Goal: Task Accomplishment & Management: Use online tool/utility

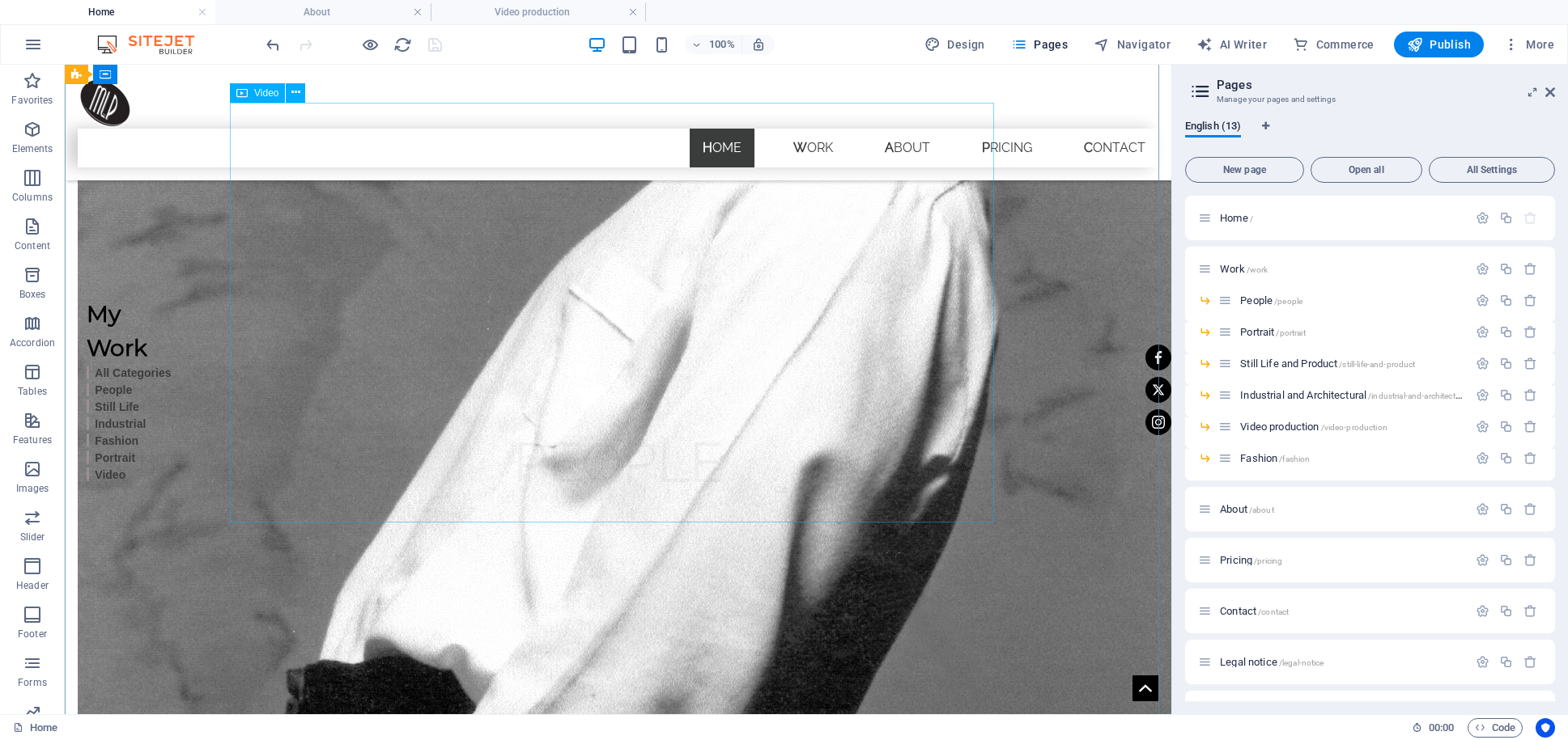
scroll to position [2088, 0]
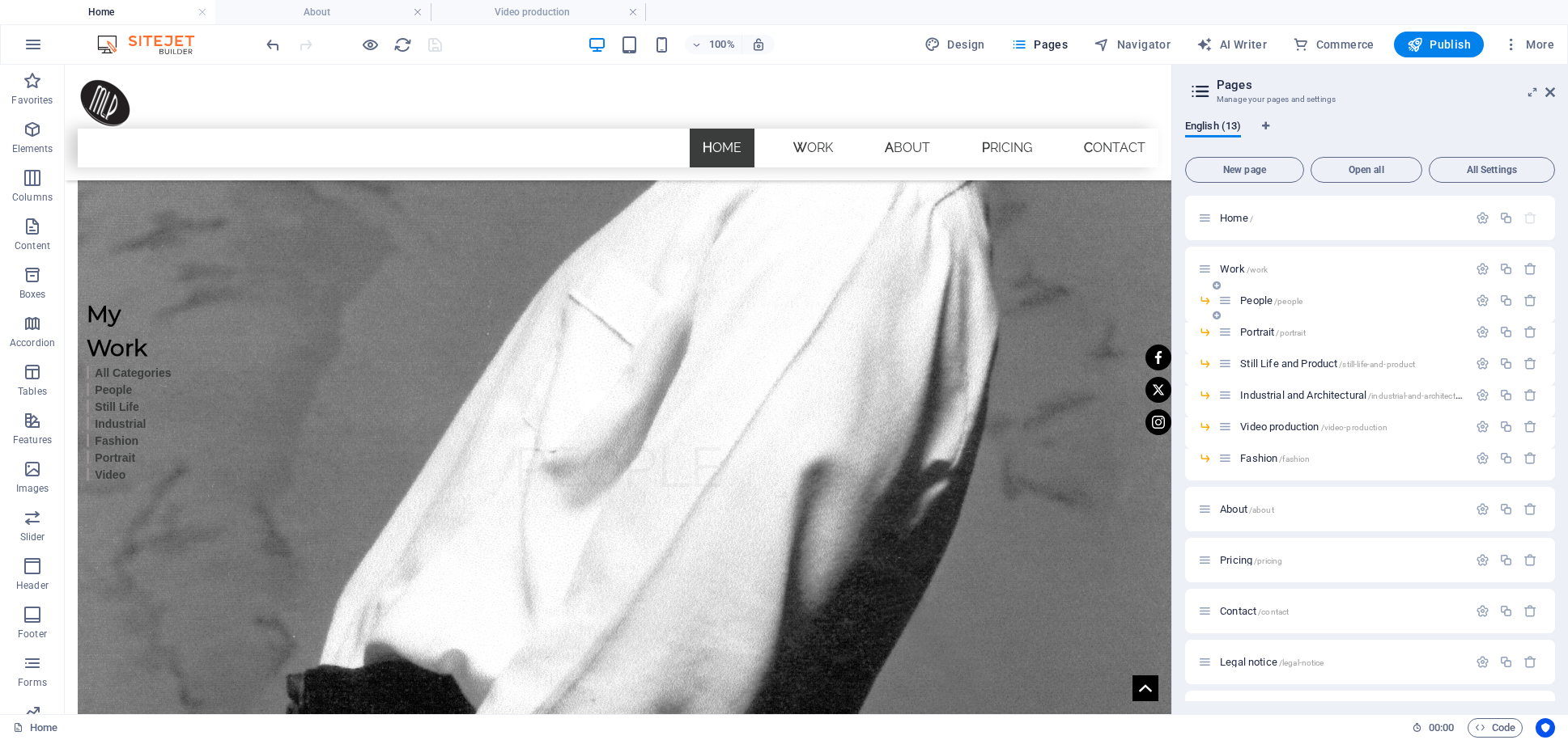
click at [1251, 299] on span "People /people" at bounding box center [1271, 300] width 62 height 12
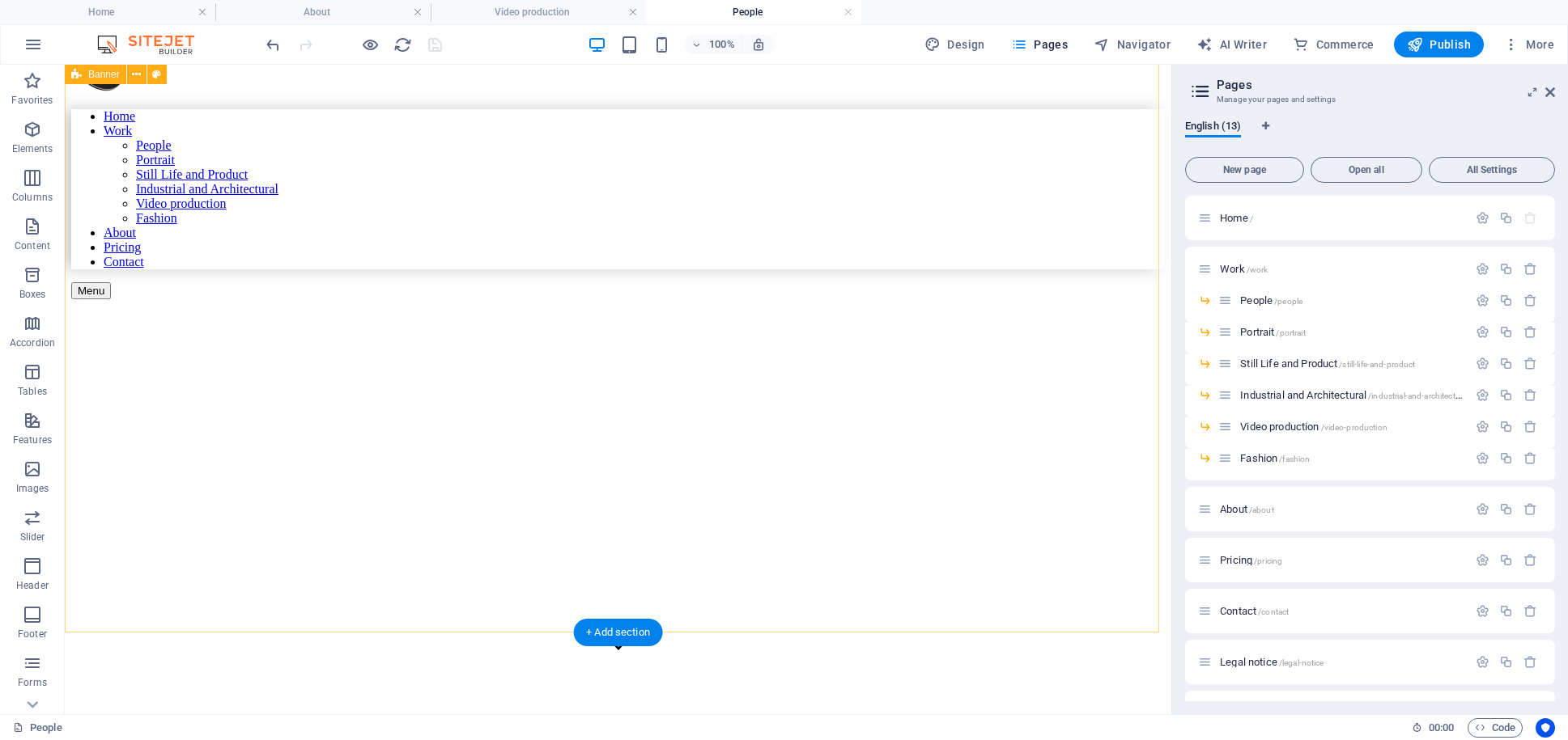
scroll to position [3, 0]
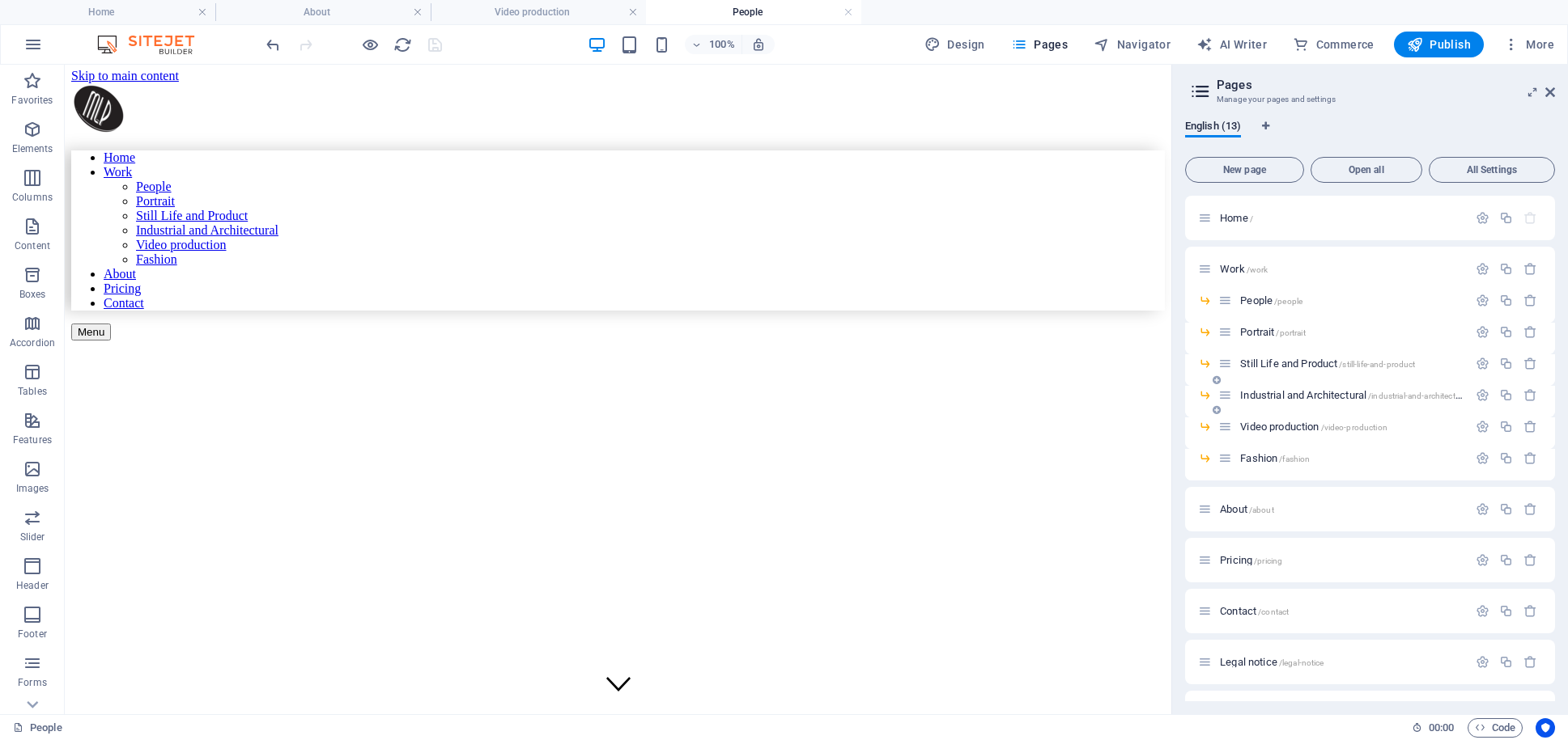
click at [1306, 394] on span "Industrial and Architectural /industrial-and-architectural" at bounding box center [1354, 395] width 228 height 12
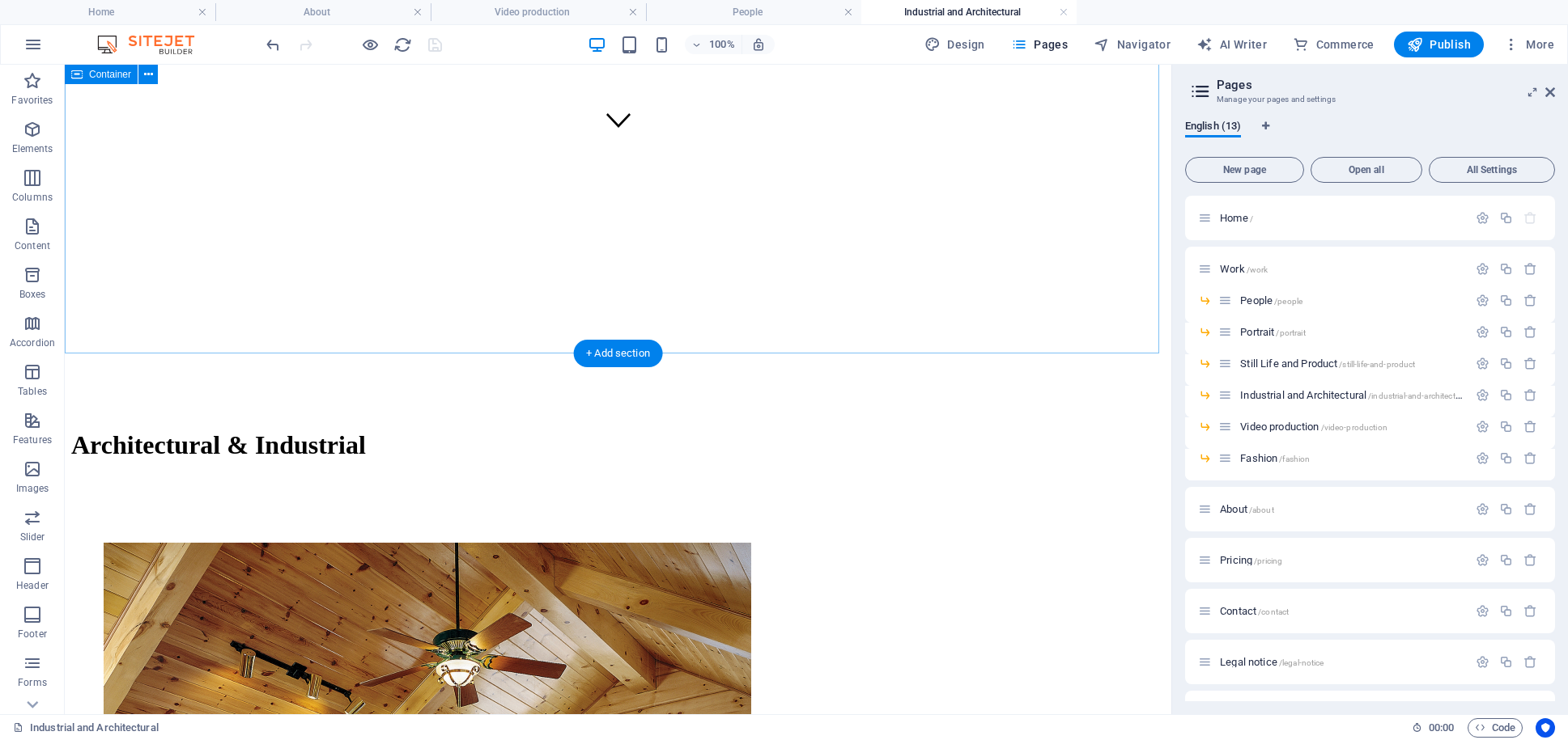
scroll to position [567, 0]
click at [168, 343] on icon at bounding box center [165, 344] width 9 height 17
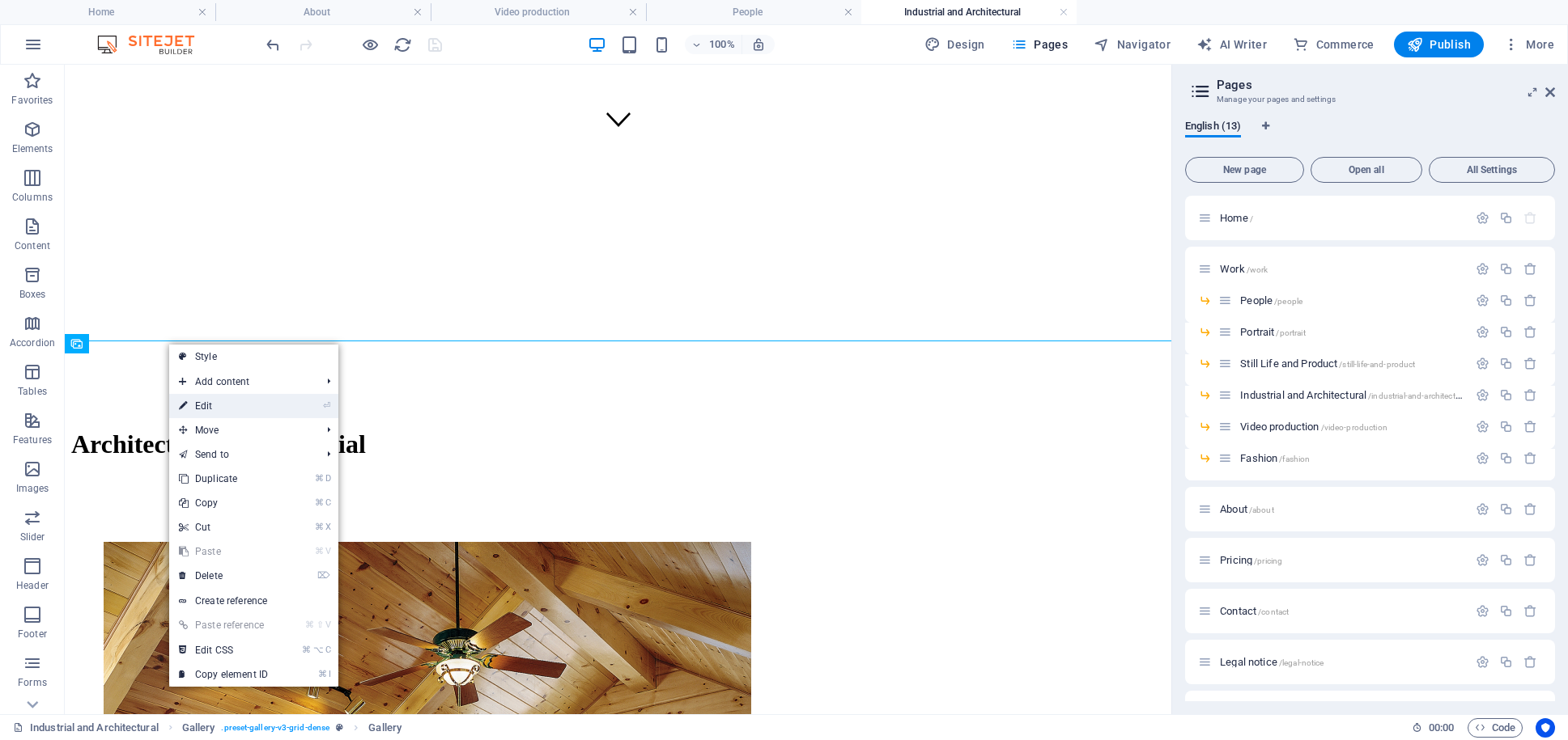
click at [237, 410] on link "⏎ Edit" at bounding box center [223, 406] width 108 height 24
select select "4"
select select "px"
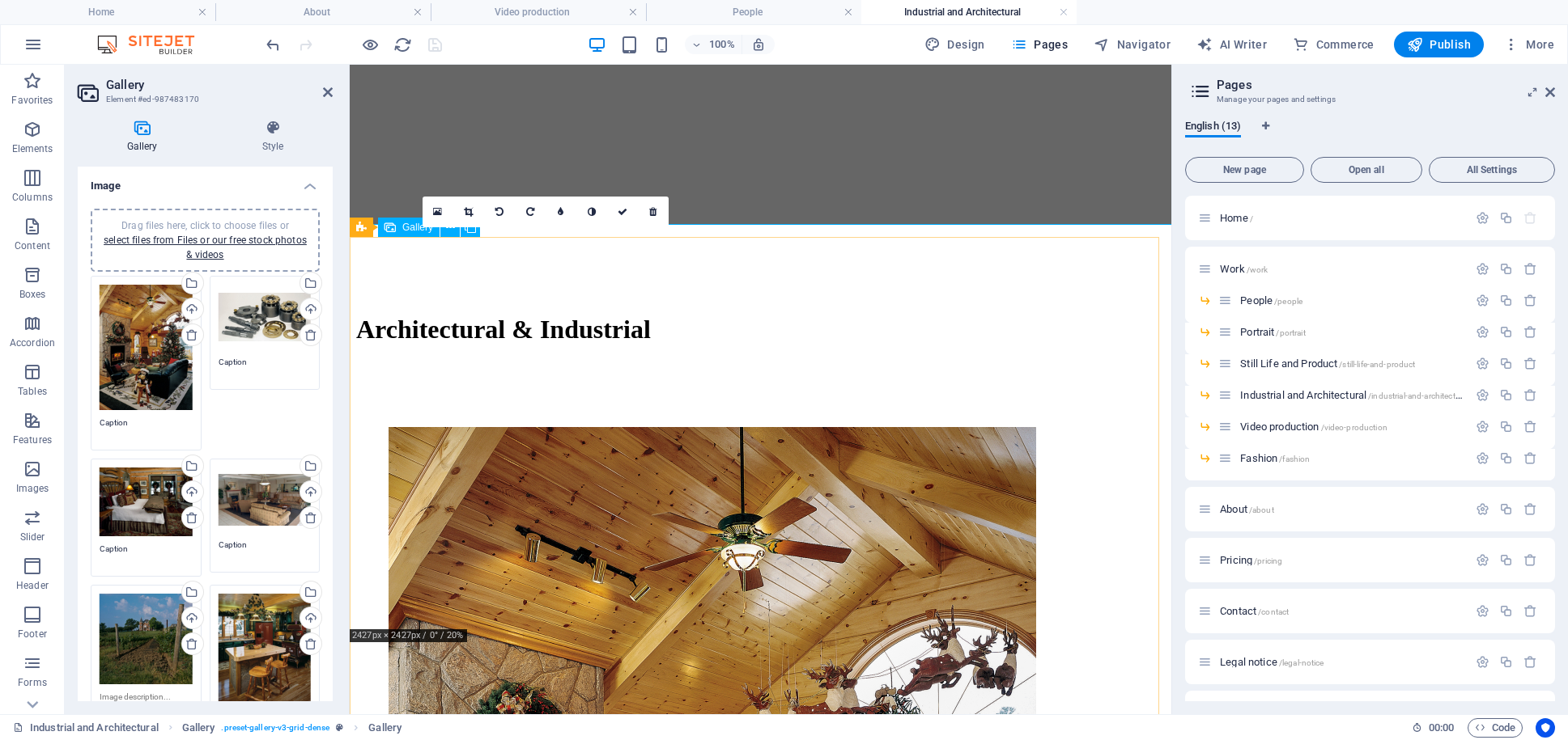
scroll to position [684, 0]
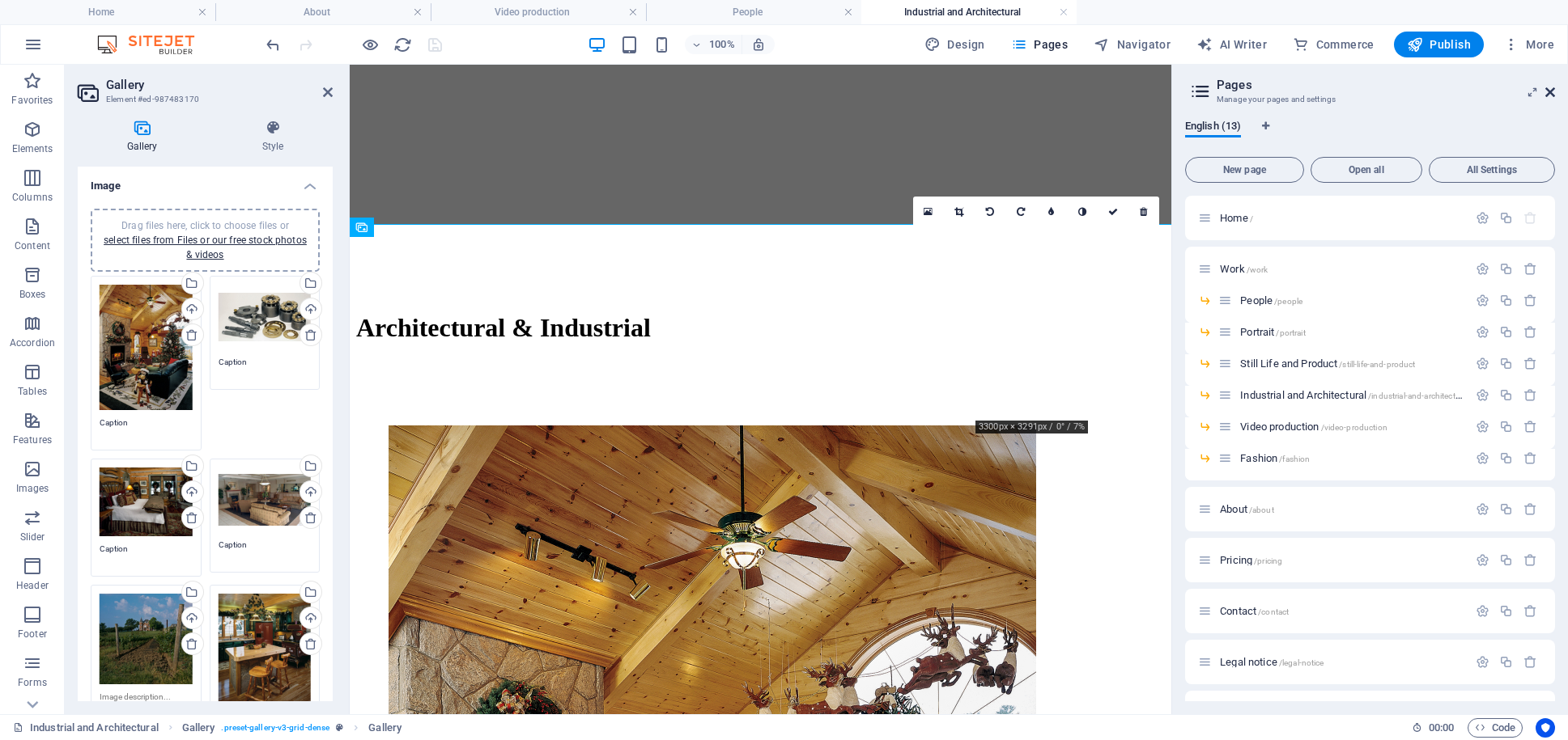
click at [1550, 90] on icon at bounding box center [1550, 91] width 10 height 13
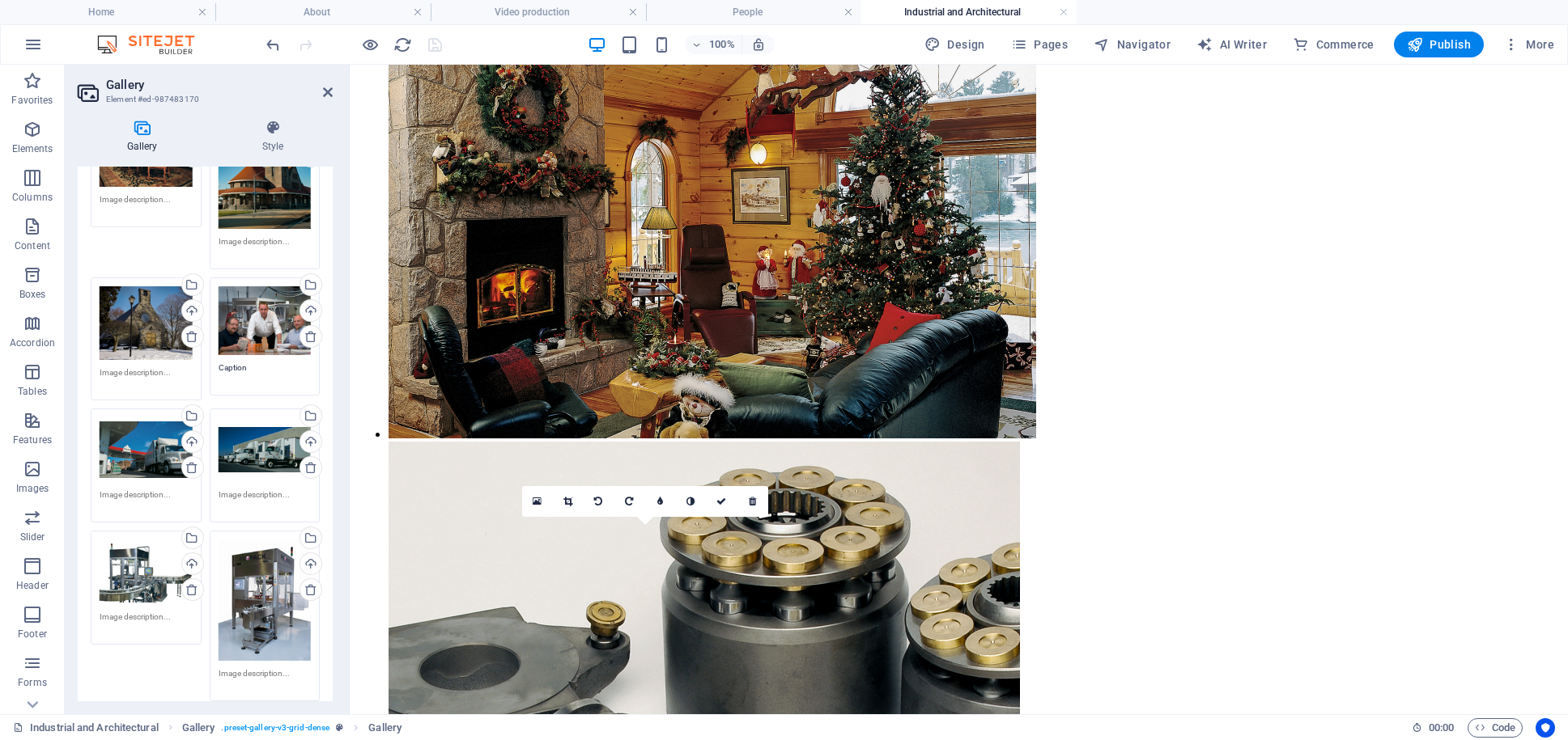
scroll to position [1374, 0]
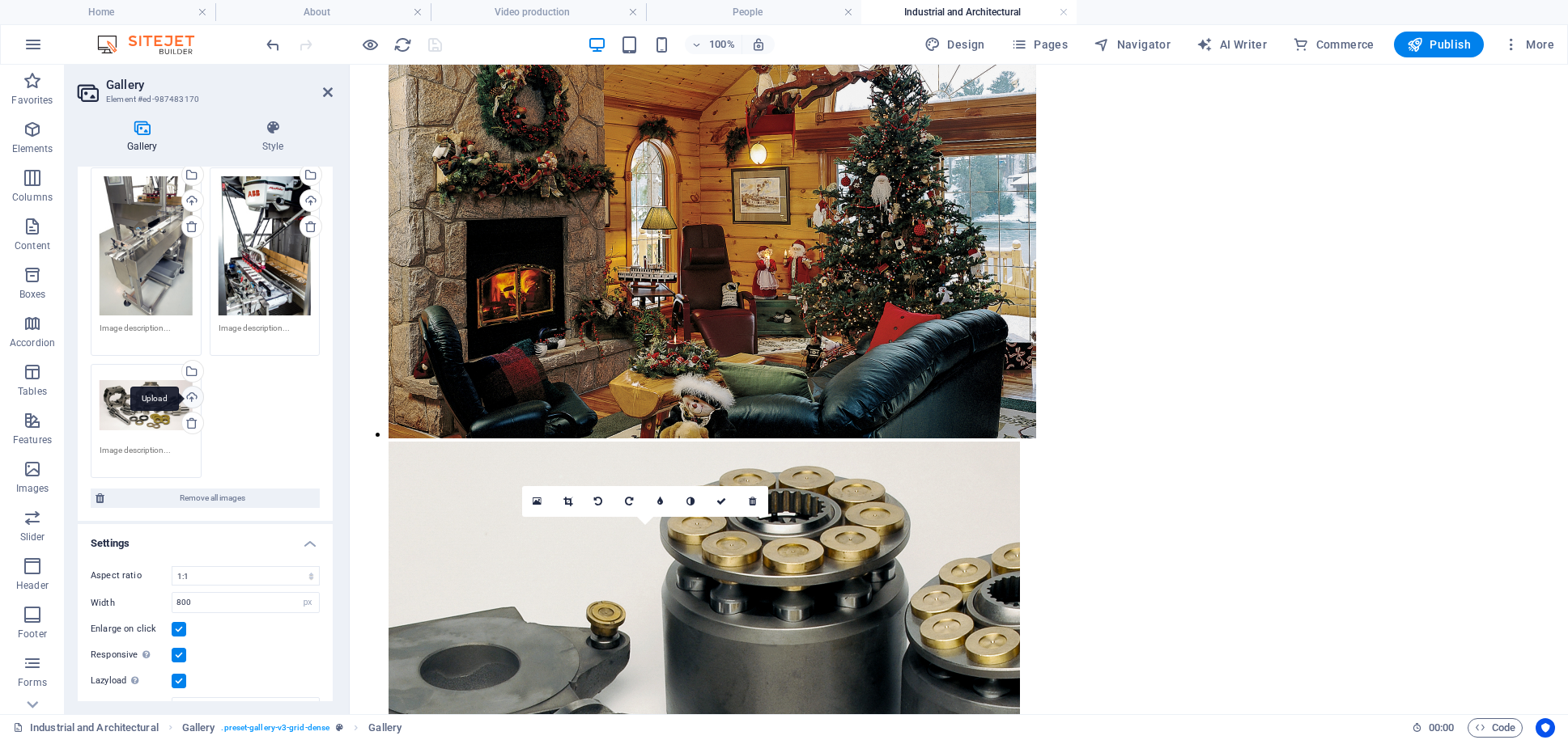
click at [187, 386] on div "Upload" at bounding box center [190, 398] width 24 height 24
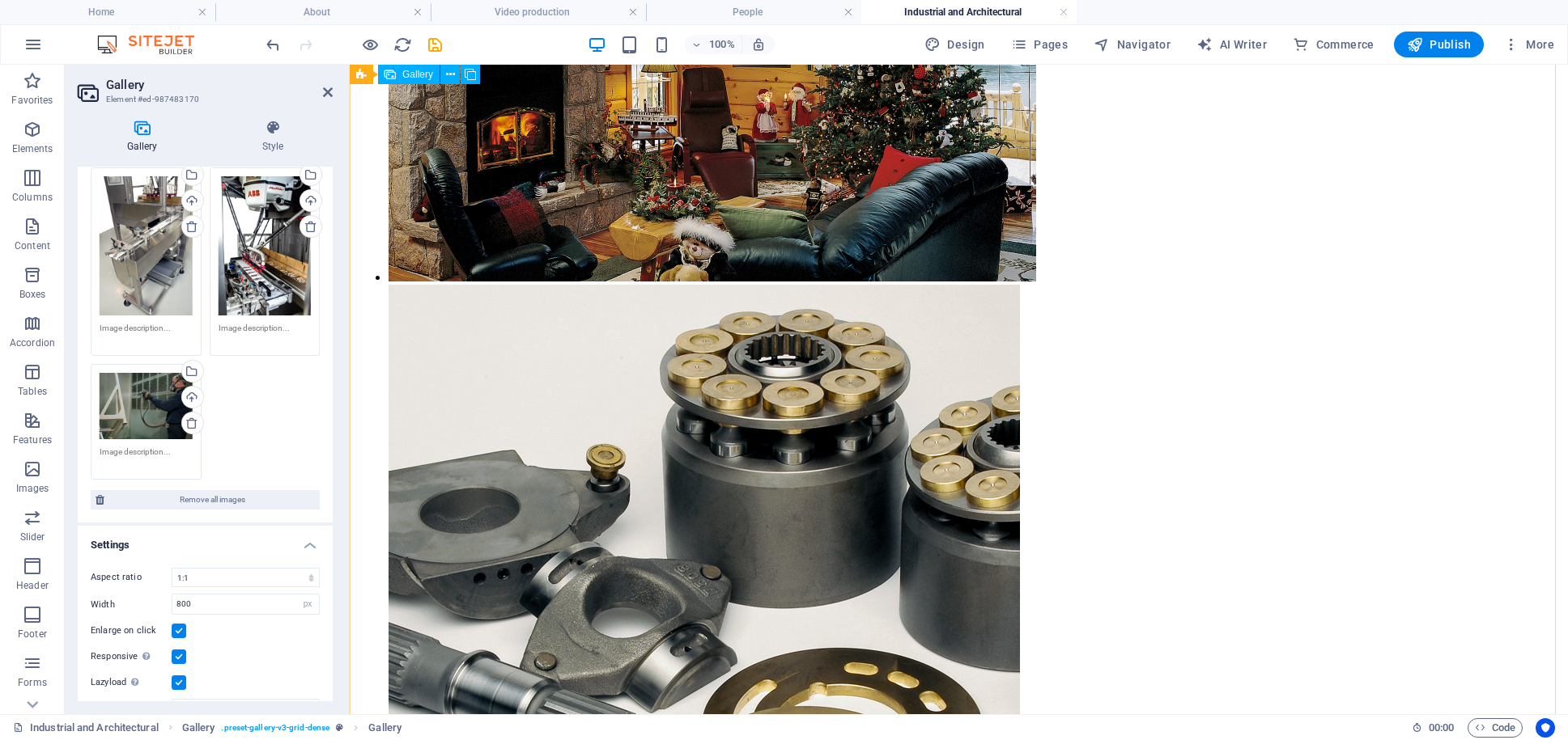
scroll to position [1540, 0]
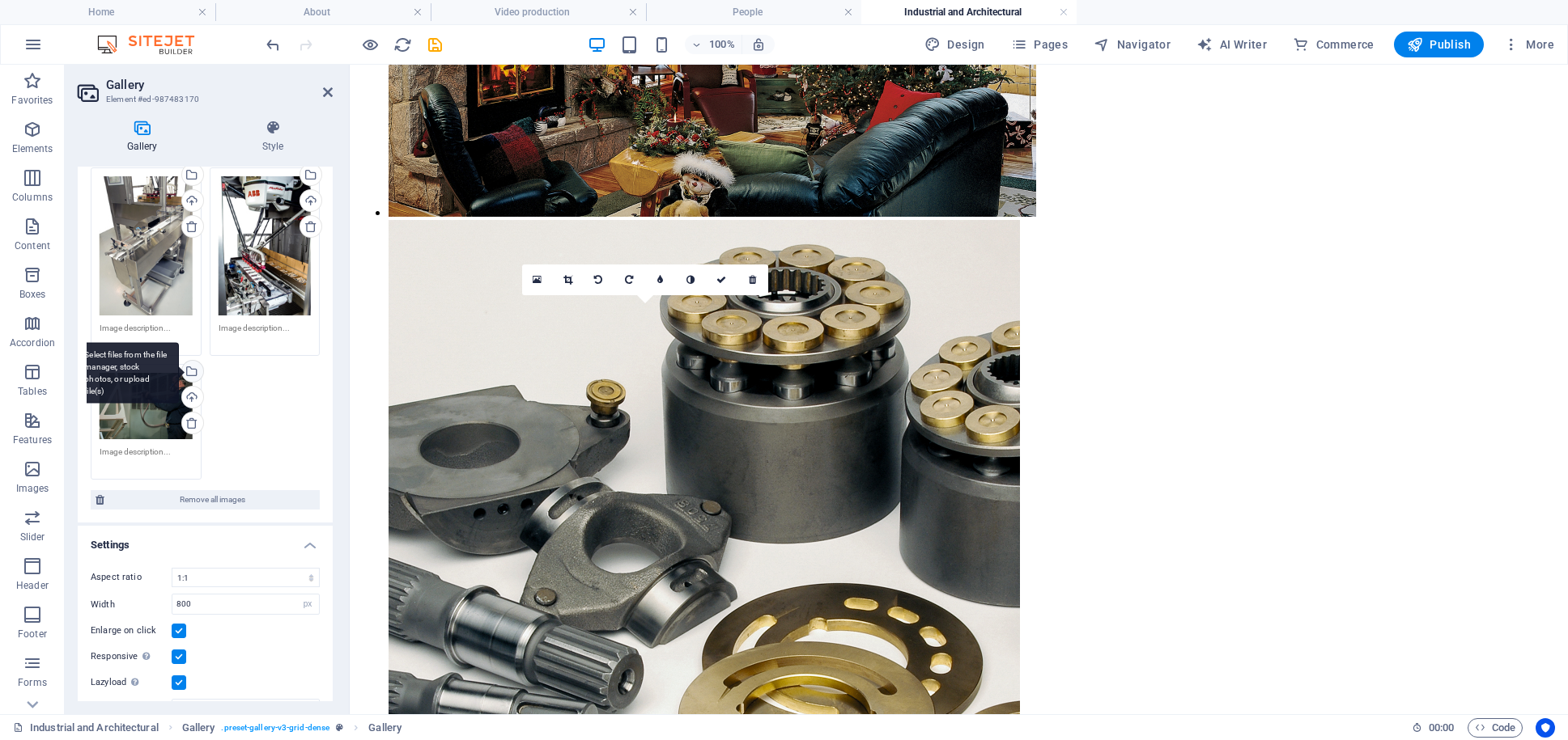
click at [185, 360] on div "Select files from the file manager, stock photos, or upload file(s)" at bounding box center [190, 372] width 24 height 24
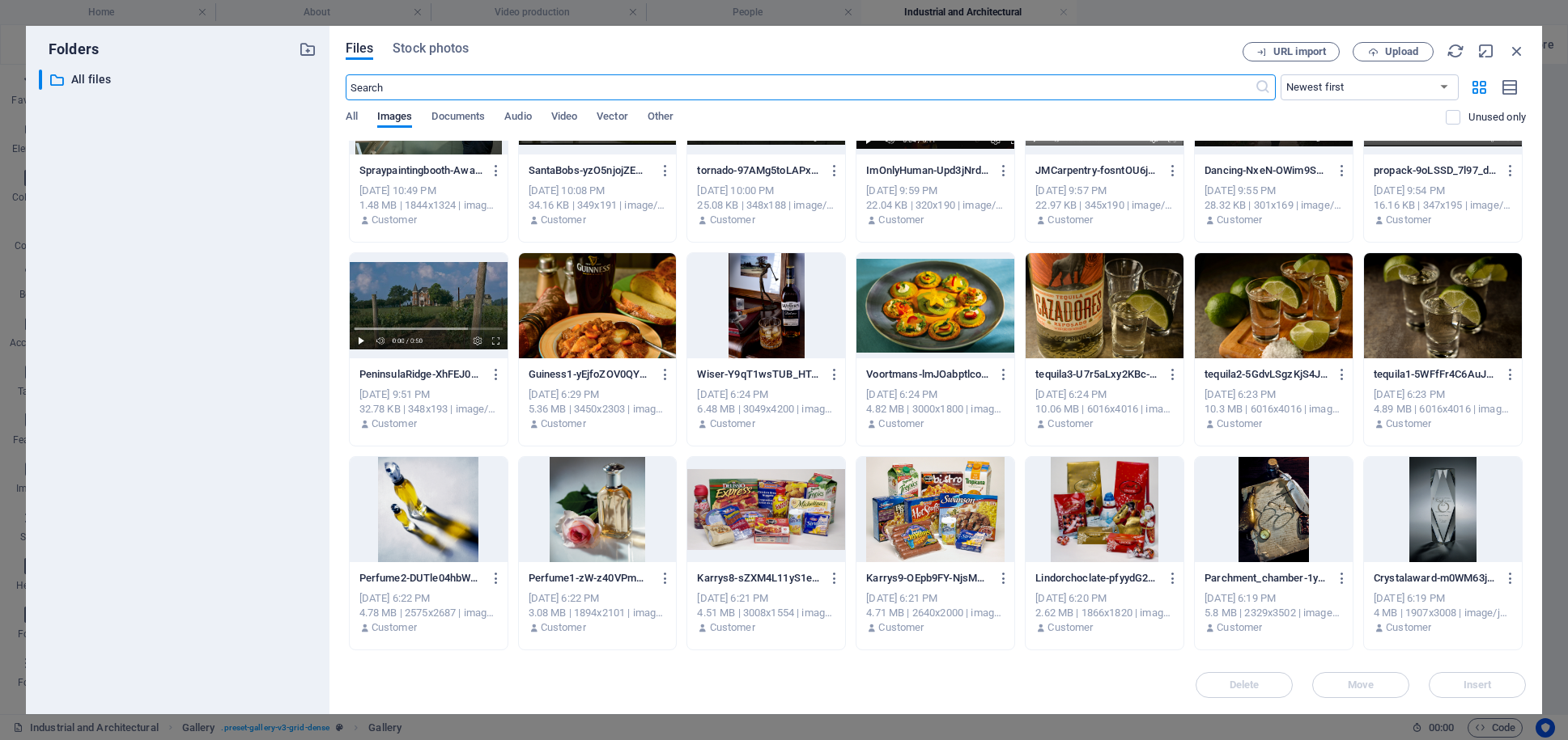
scroll to position [206, 0]
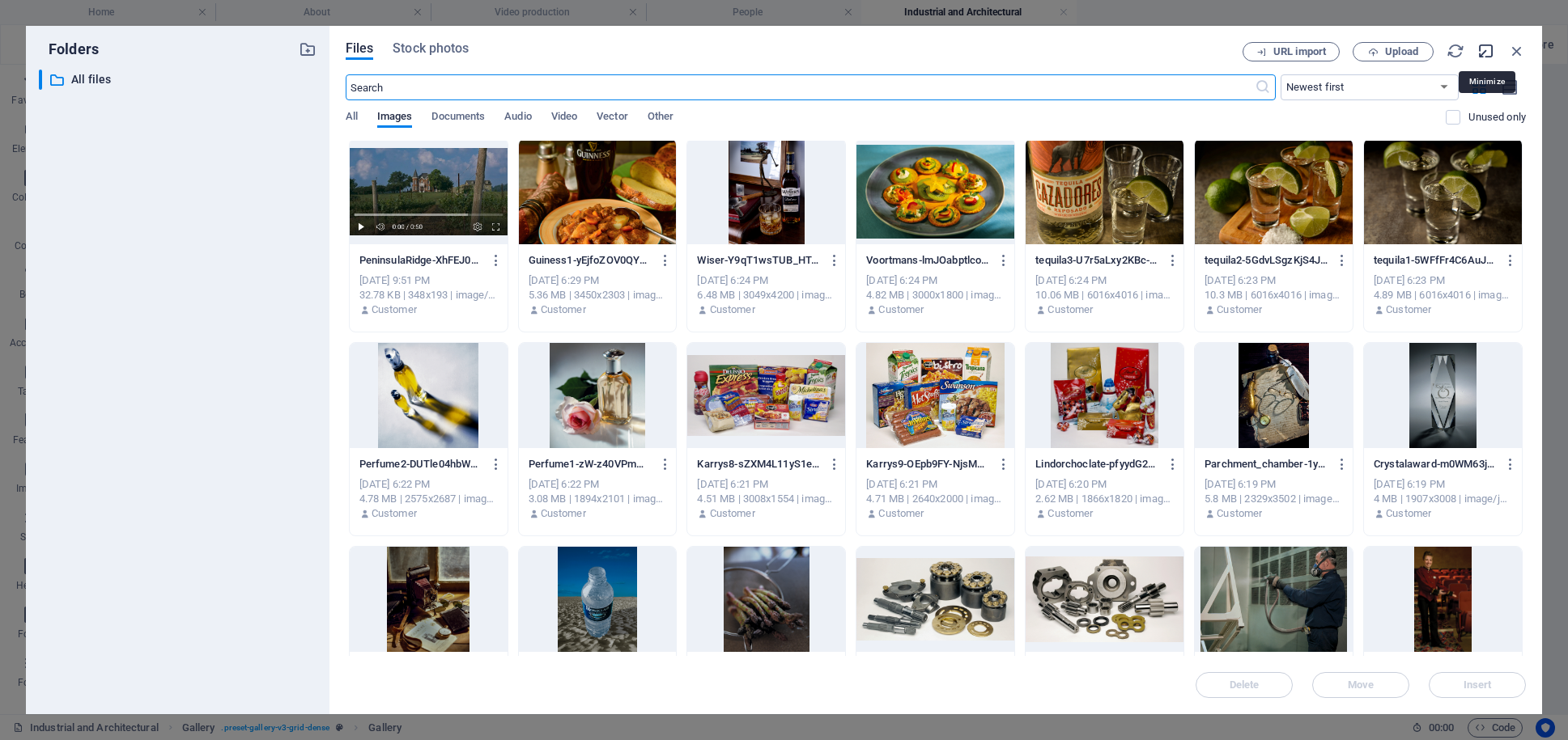
click at [1484, 47] on icon "button" at bounding box center [1485, 50] width 18 height 18
select select "image"
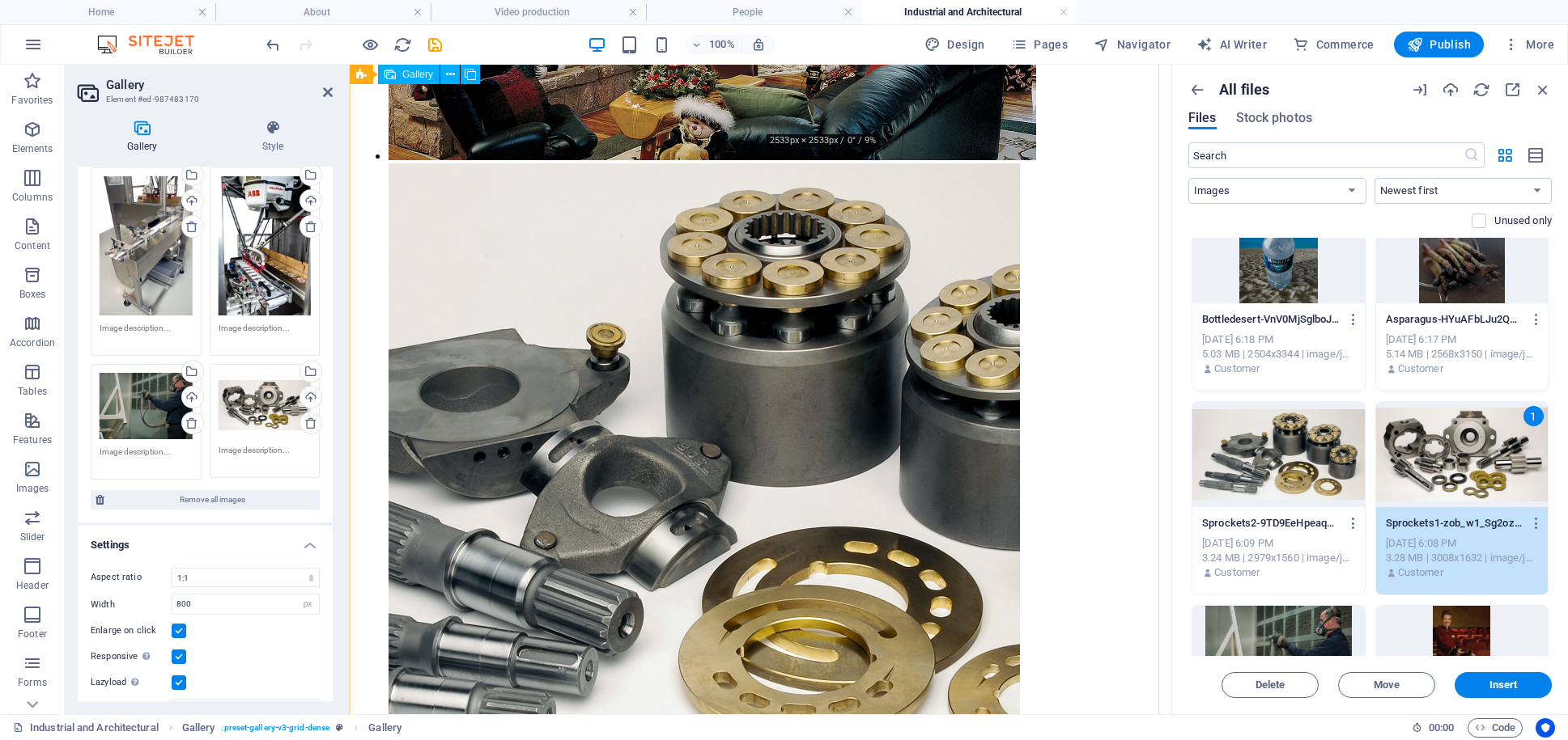
scroll to position [1260, 0]
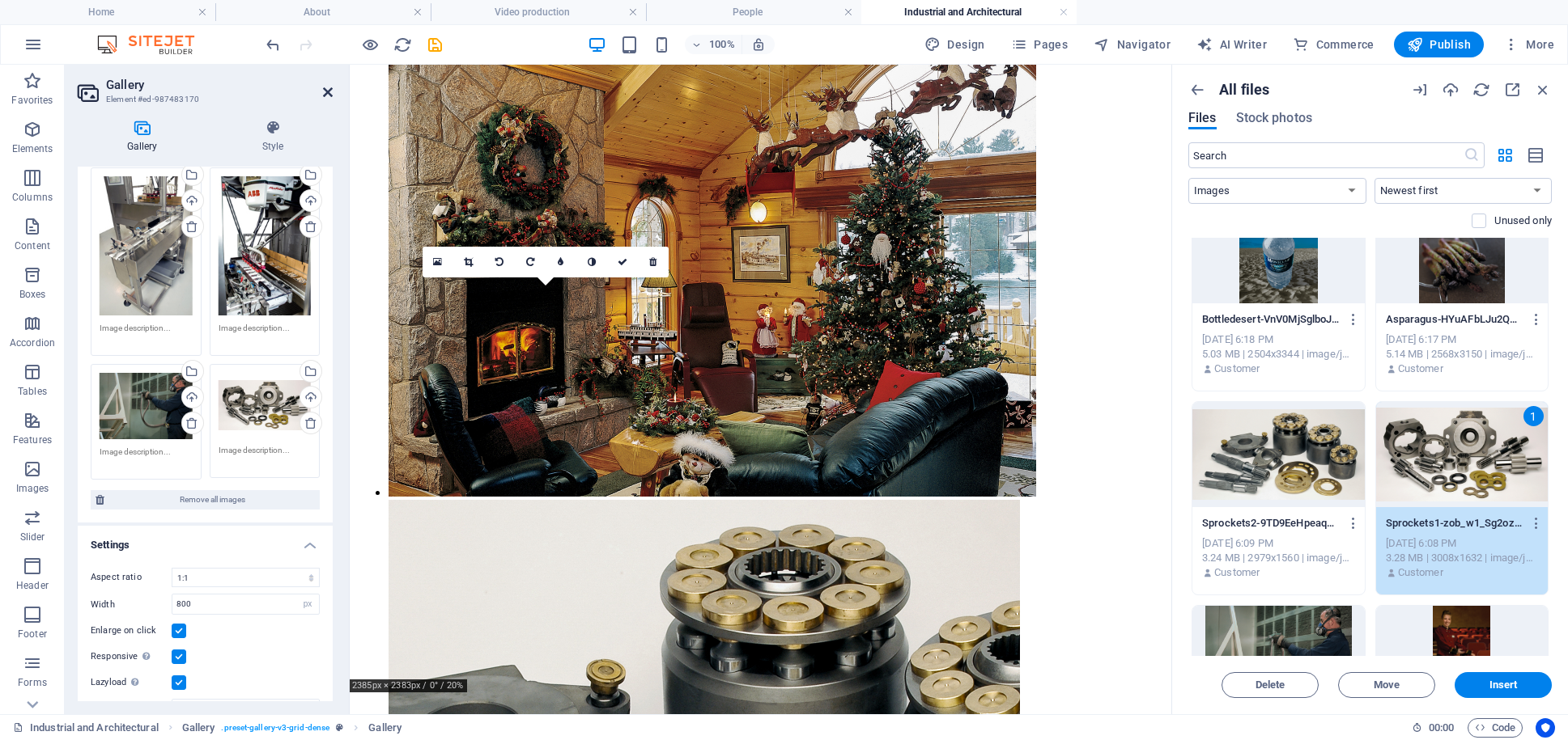
click at [324, 93] on icon at bounding box center [328, 91] width 10 height 13
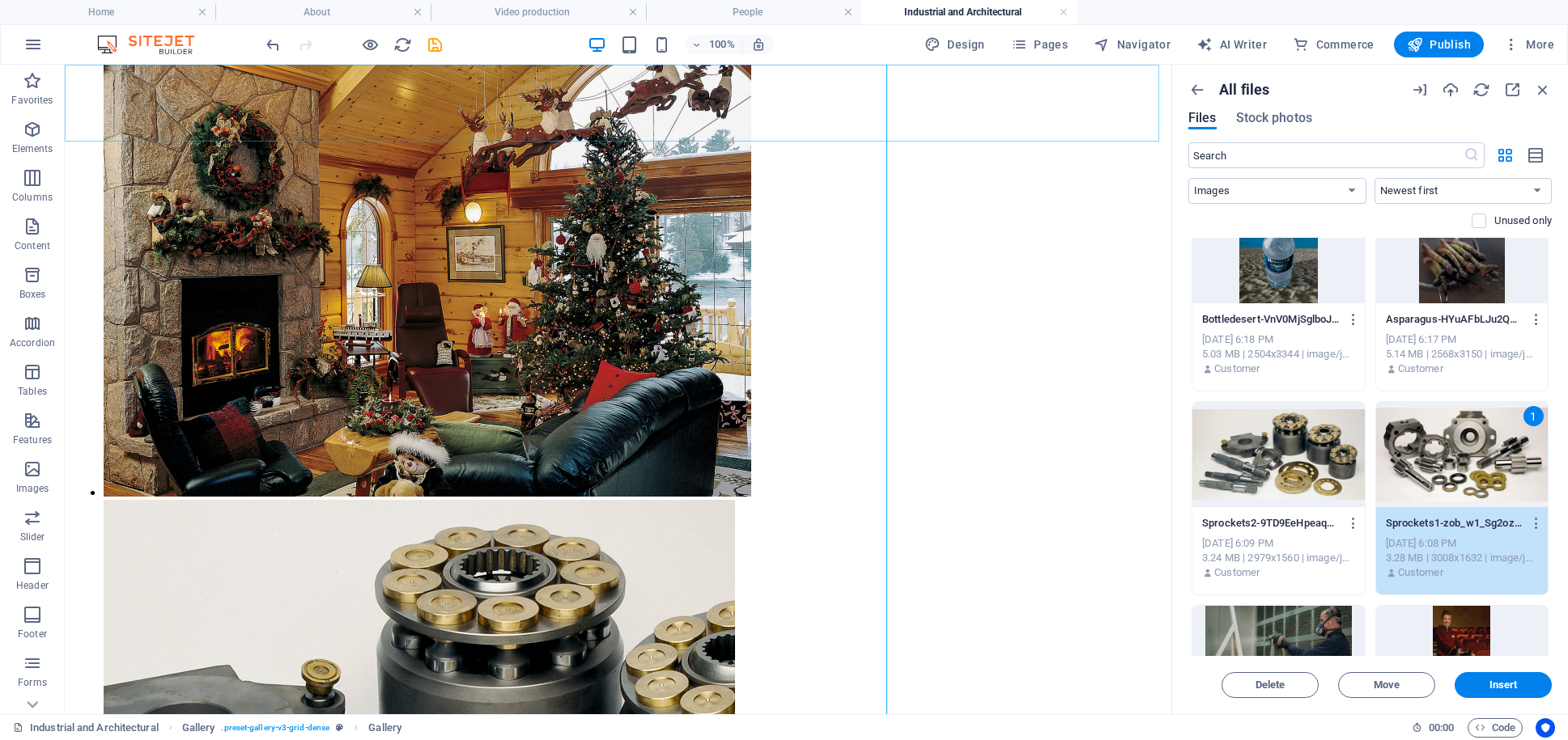
scroll to position [1331, 0]
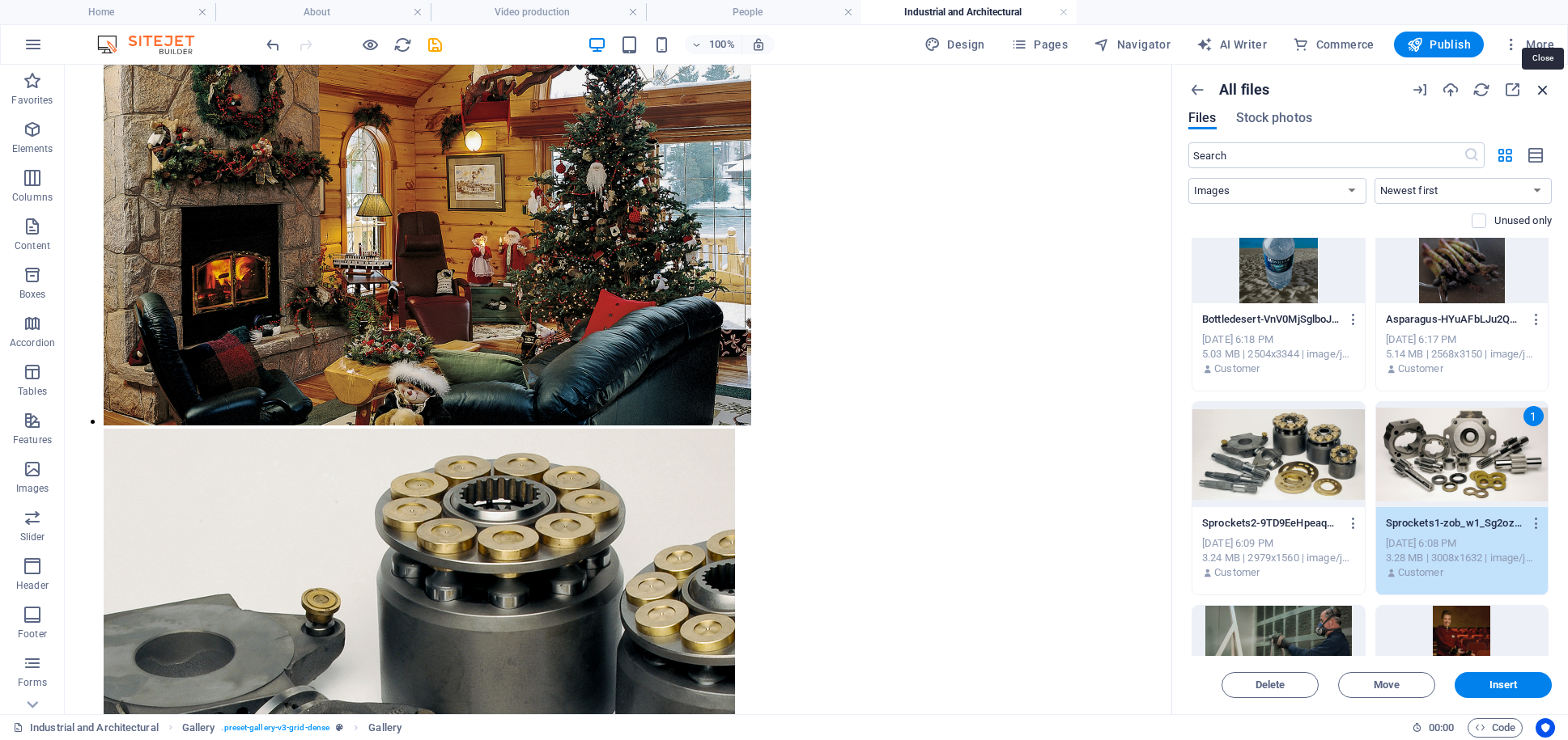
click at [1541, 83] on icon "button" at bounding box center [1542, 90] width 18 height 18
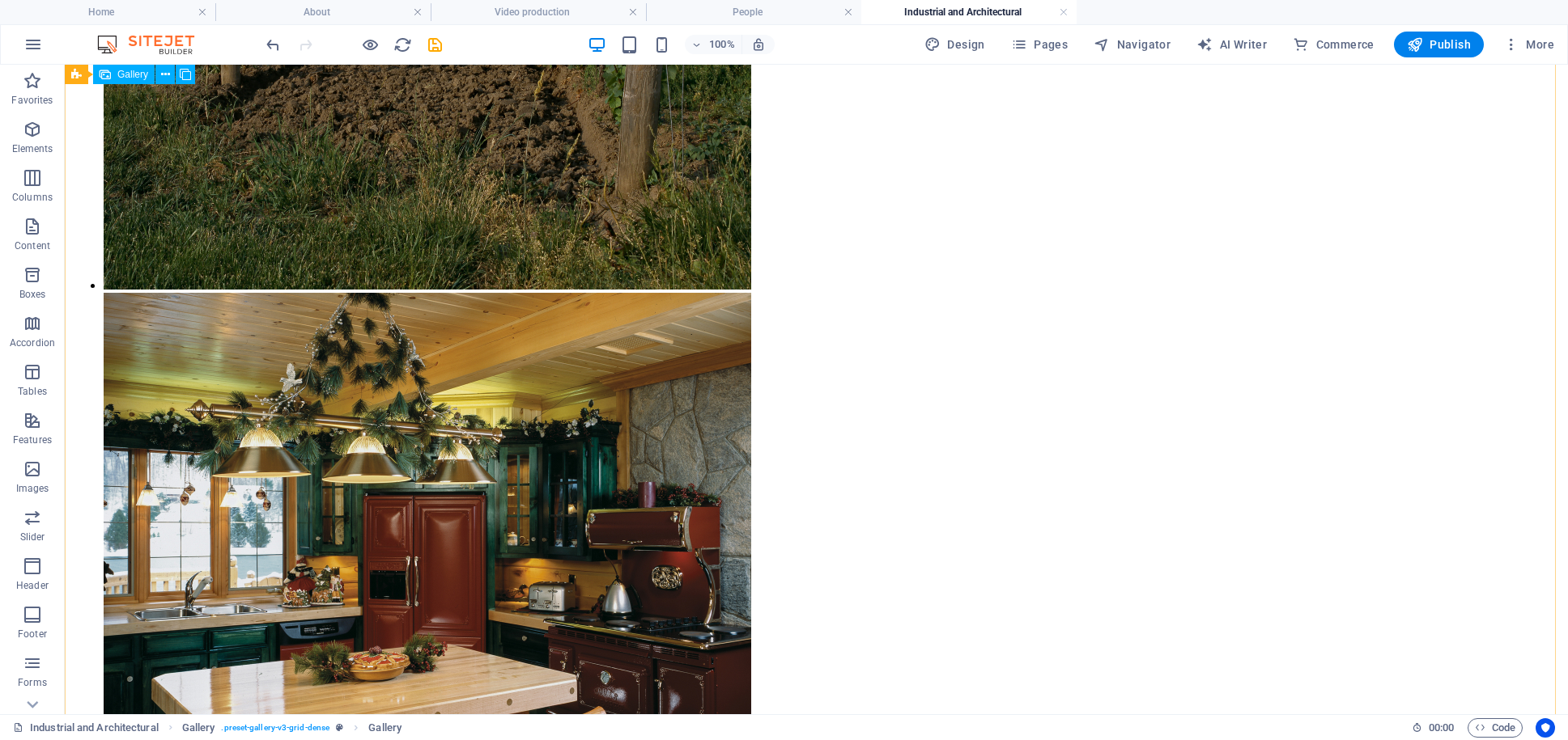
scroll to position [4039, 0]
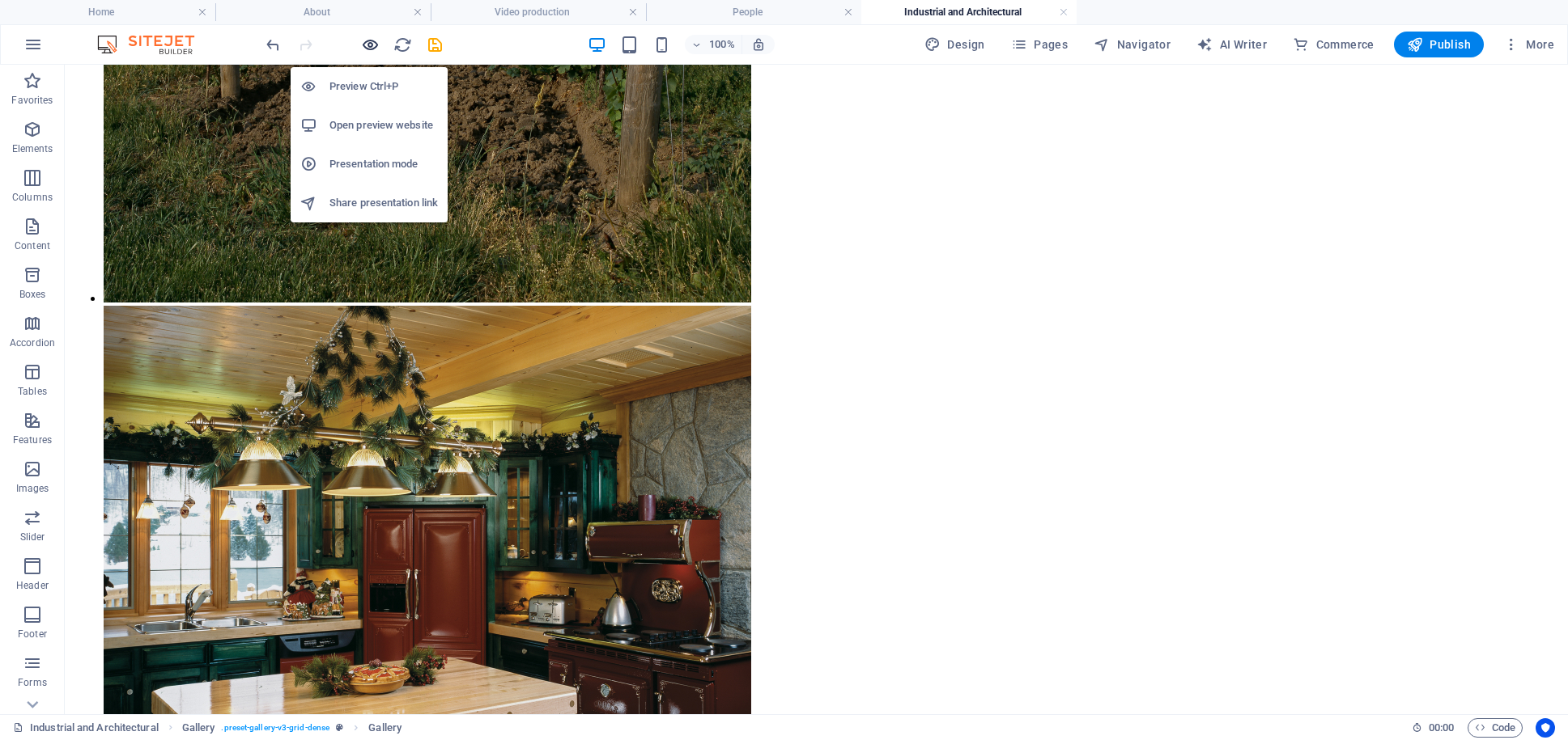
click at [366, 44] on icon "button" at bounding box center [370, 44] width 18 height 18
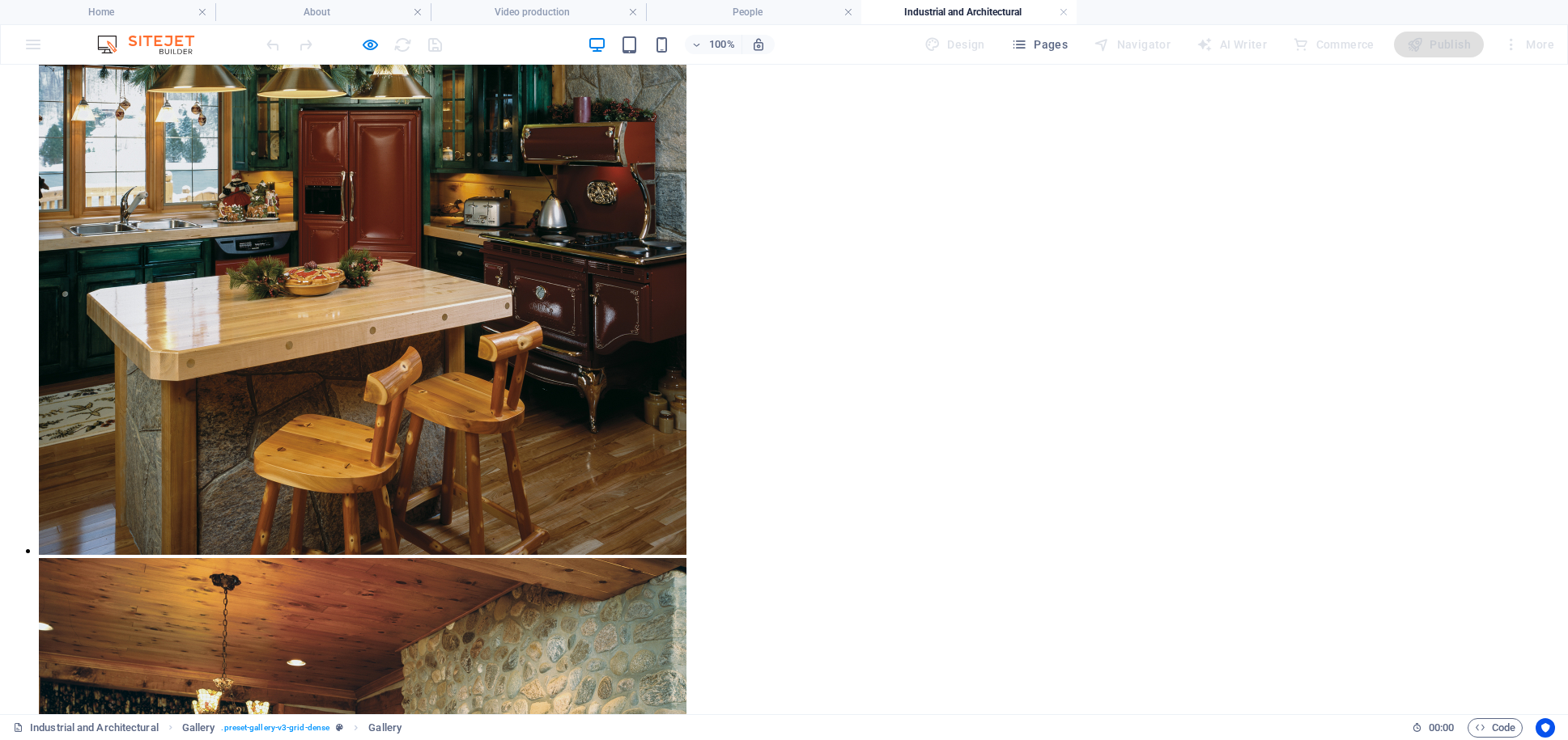
scroll to position [4527, 0]
